Goal: Information Seeking & Learning: Learn about a topic

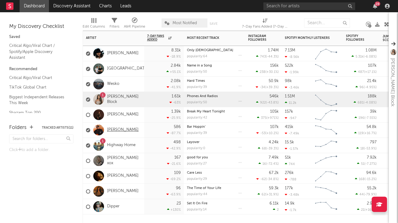
click at [119, 131] on link "[PERSON_NAME]" at bounding box center [123, 129] width 32 height 5
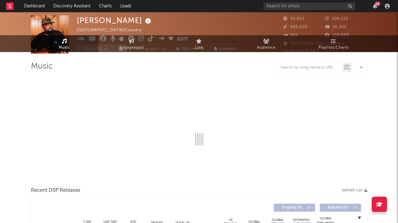
scroll to position [23, 0]
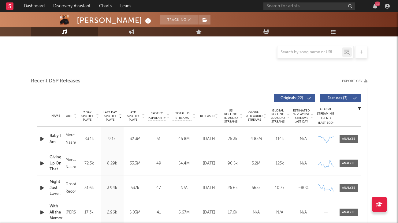
select select "6m"
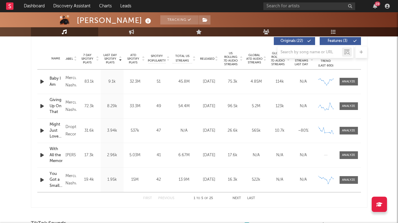
scroll to position [223, 0]
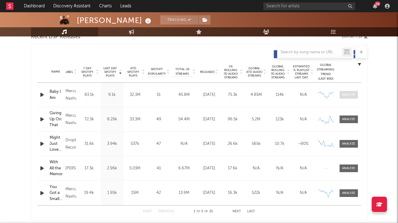
click at [352, 94] on div at bounding box center [348, 94] width 13 height 5
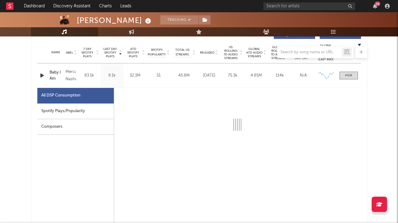
scroll to position [243, 0]
select select "6m"
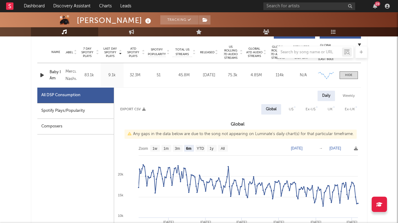
click at [348, 98] on div "Weekly" at bounding box center [348, 96] width 21 height 10
select select "6m"
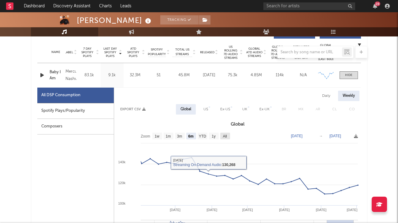
click at [222, 138] on rect at bounding box center [225, 135] width 10 height 7
select select "All"
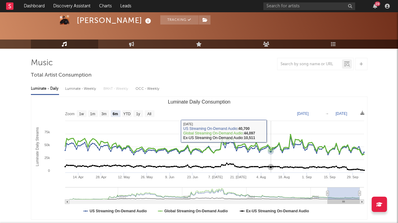
scroll to position [13, 0]
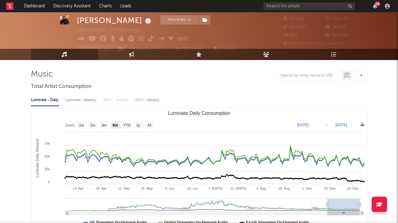
click at [83, 103] on div "Luminate - Weekly" at bounding box center [81, 100] width 32 height 10
select select "6m"
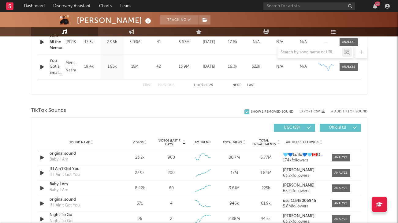
scroll to position [643, 0]
